Goal: Information Seeking & Learning: Learn about a topic

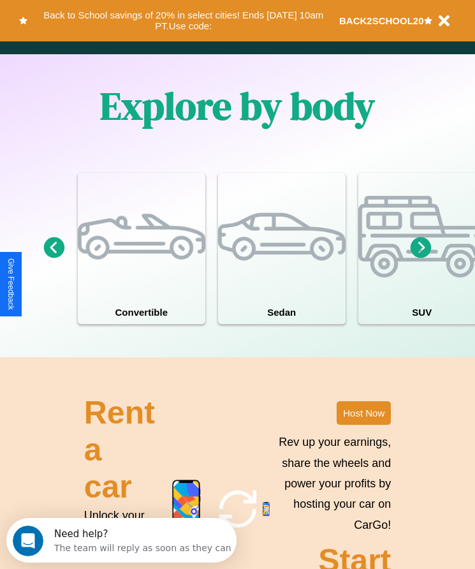
scroll to position [1663, 0]
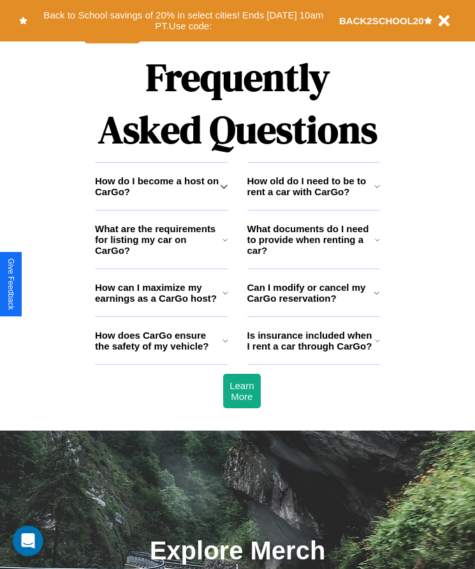
click at [313, 197] on h3 "How old do I need to be to rent a car with CarGo?" at bounding box center [310, 186] width 127 height 22
click at [161, 304] on h3 "How can I maximize my earnings as a CarGo host?" at bounding box center [159, 293] width 128 height 22
click at [377, 346] on icon at bounding box center [377, 341] width 5 height 10
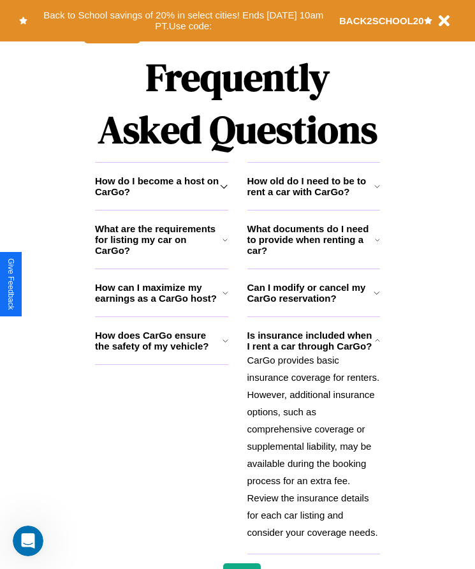
click at [161, 197] on h3 "How do I become a host on CarGo?" at bounding box center [157, 186] width 125 height 22
click at [313, 197] on h3 "How old do I need to be to rent a car with CarGo?" at bounding box center [310, 186] width 127 height 22
click at [161, 197] on h3 "How do I become a host on CarGo?" at bounding box center [157, 186] width 125 height 22
click at [313, 197] on h3 "How old do I need to be to rent a car with CarGo?" at bounding box center [310, 186] width 127 height 22
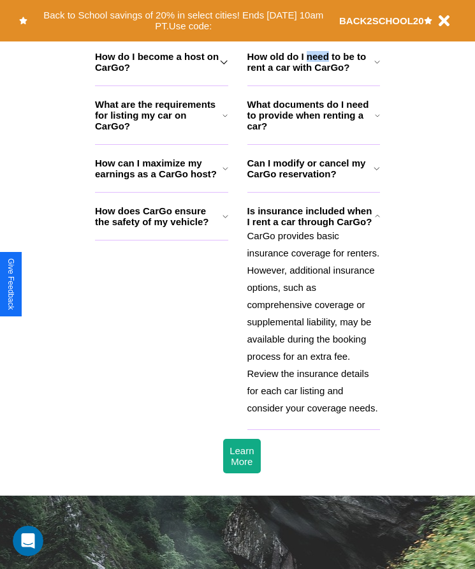
scroll to position [1464, 0]
